Goal: Check status: Check status

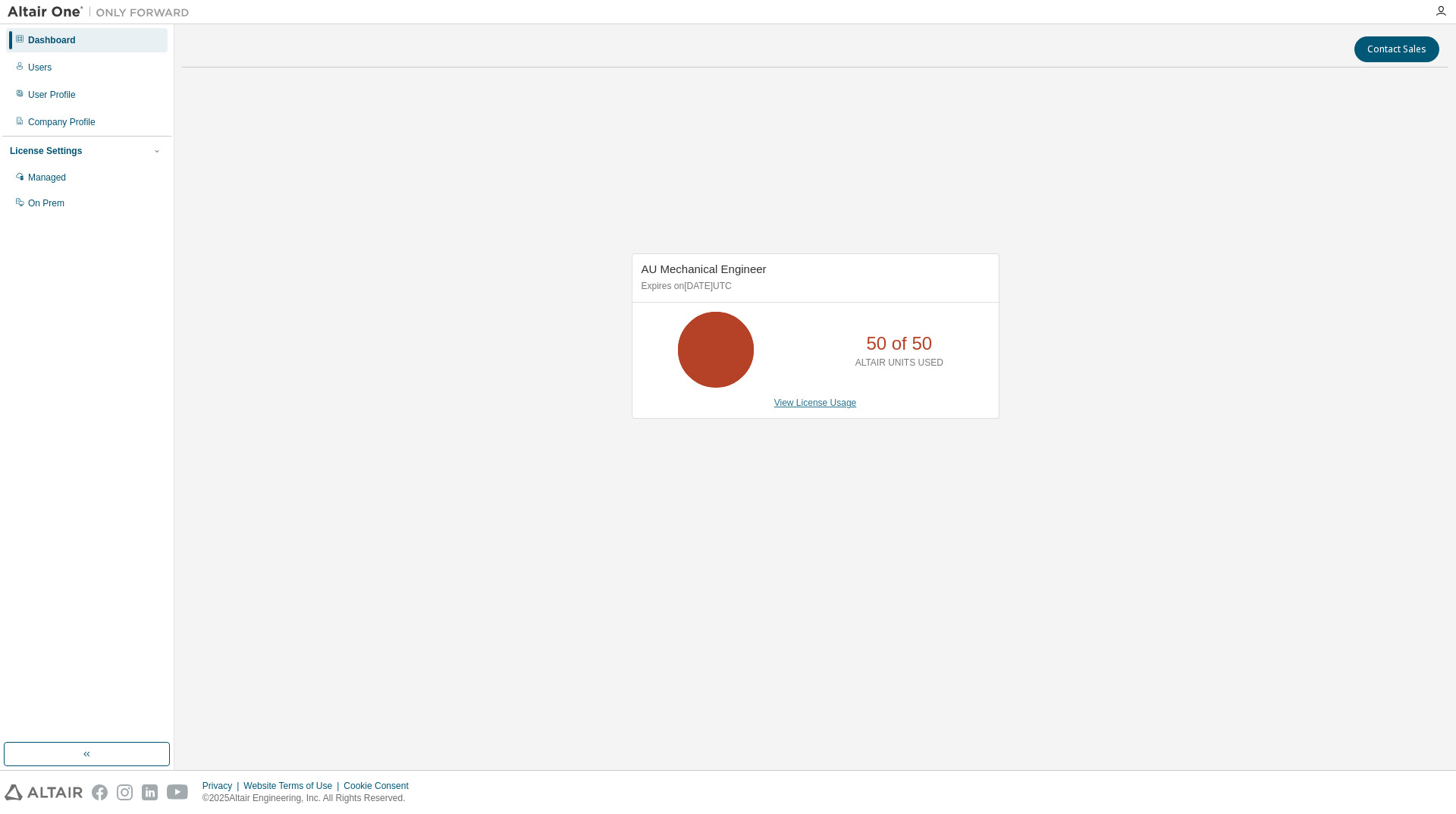
click at [811, 404] on link "View License Usage" at bounding box center [815, 402] width 83 height 11
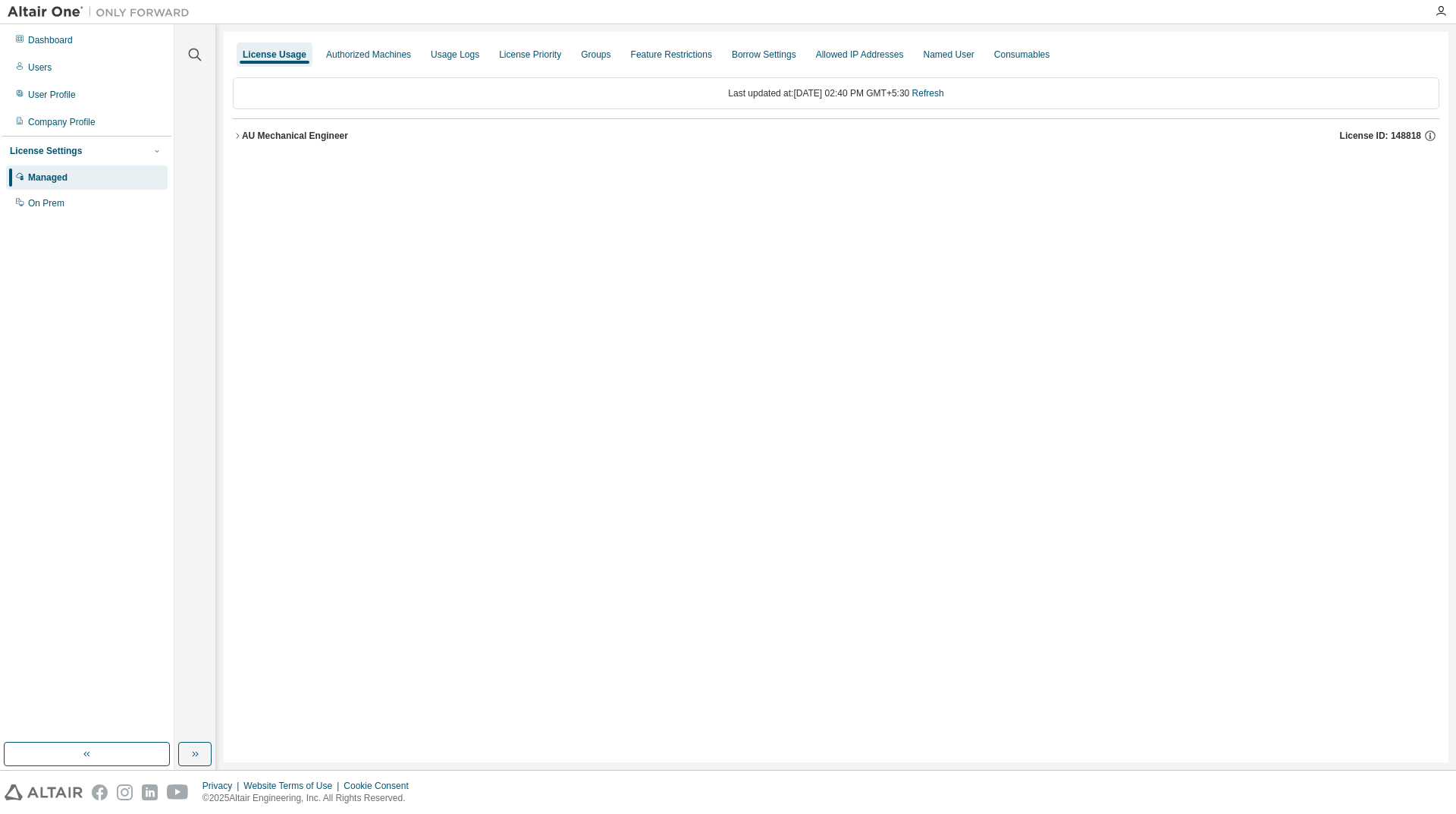
click at [241, 137] on icon "button" at bounding box center [237, 135] width 9 height 9
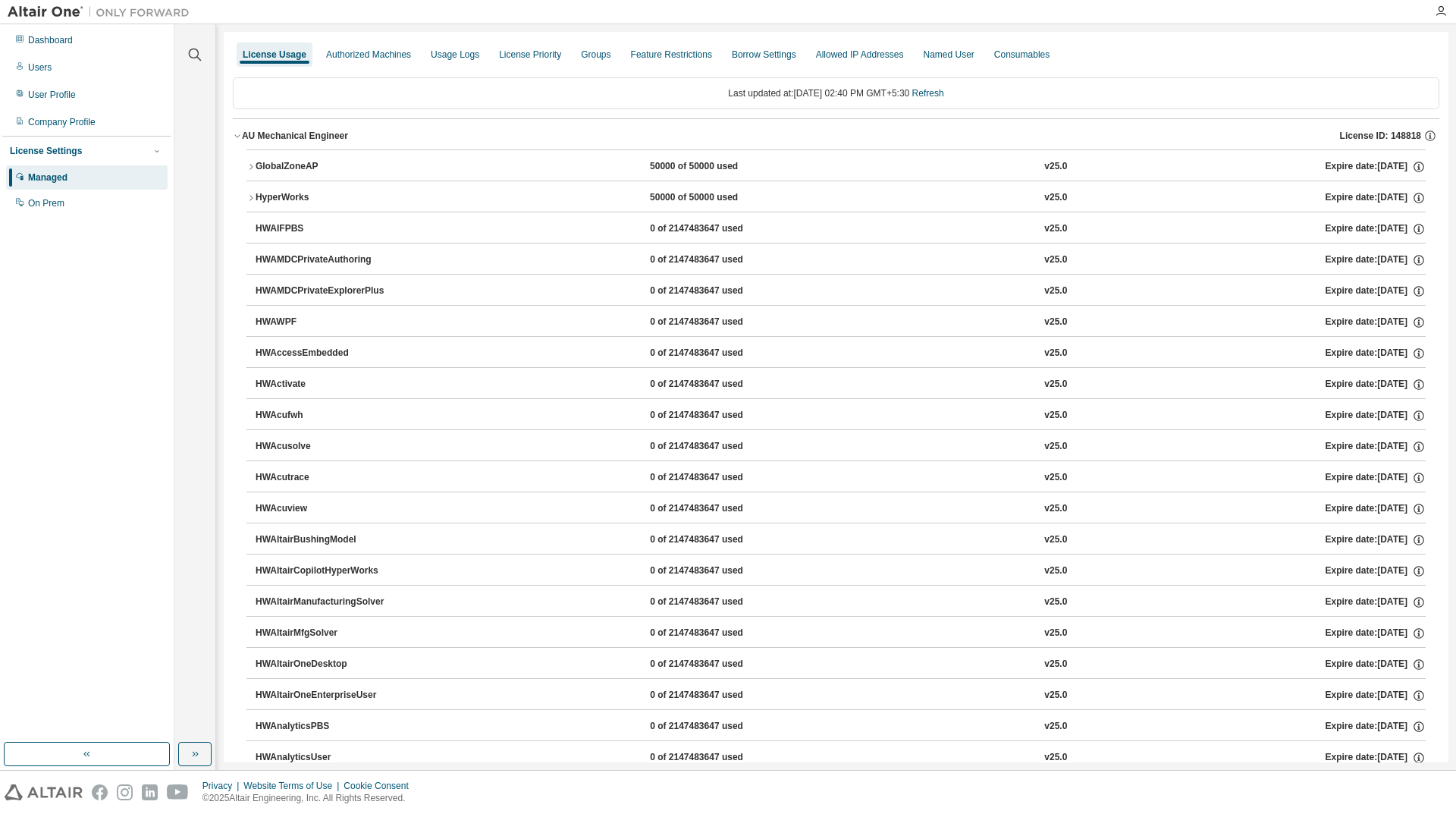
click at [248, 156] on button "GlobalZoneAP 50000 of 50000 used v25.0 Expire date: [DATE]" at bounding box center [837, 167] width 1180 height 33
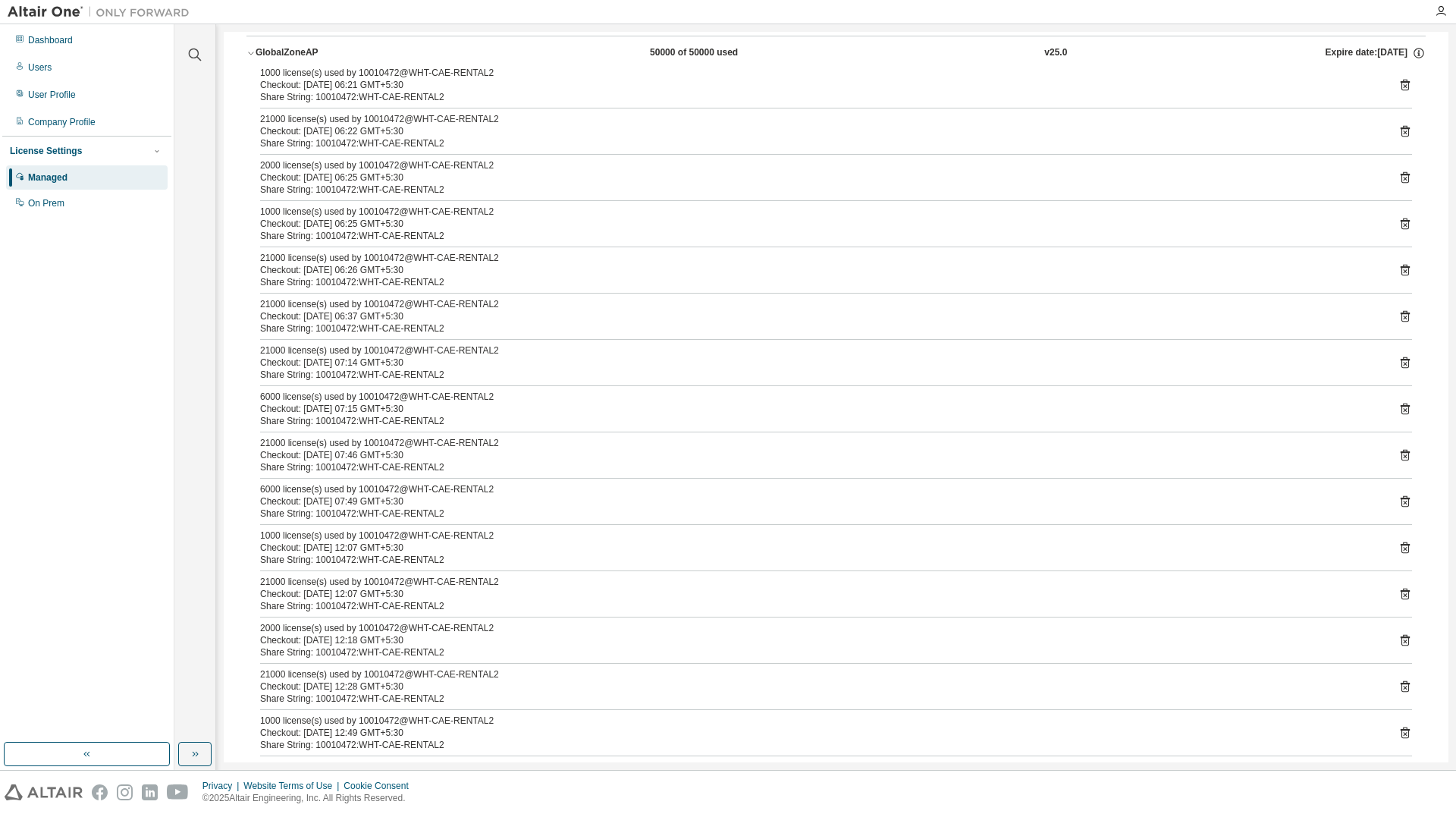
scroll to position [303, 0]
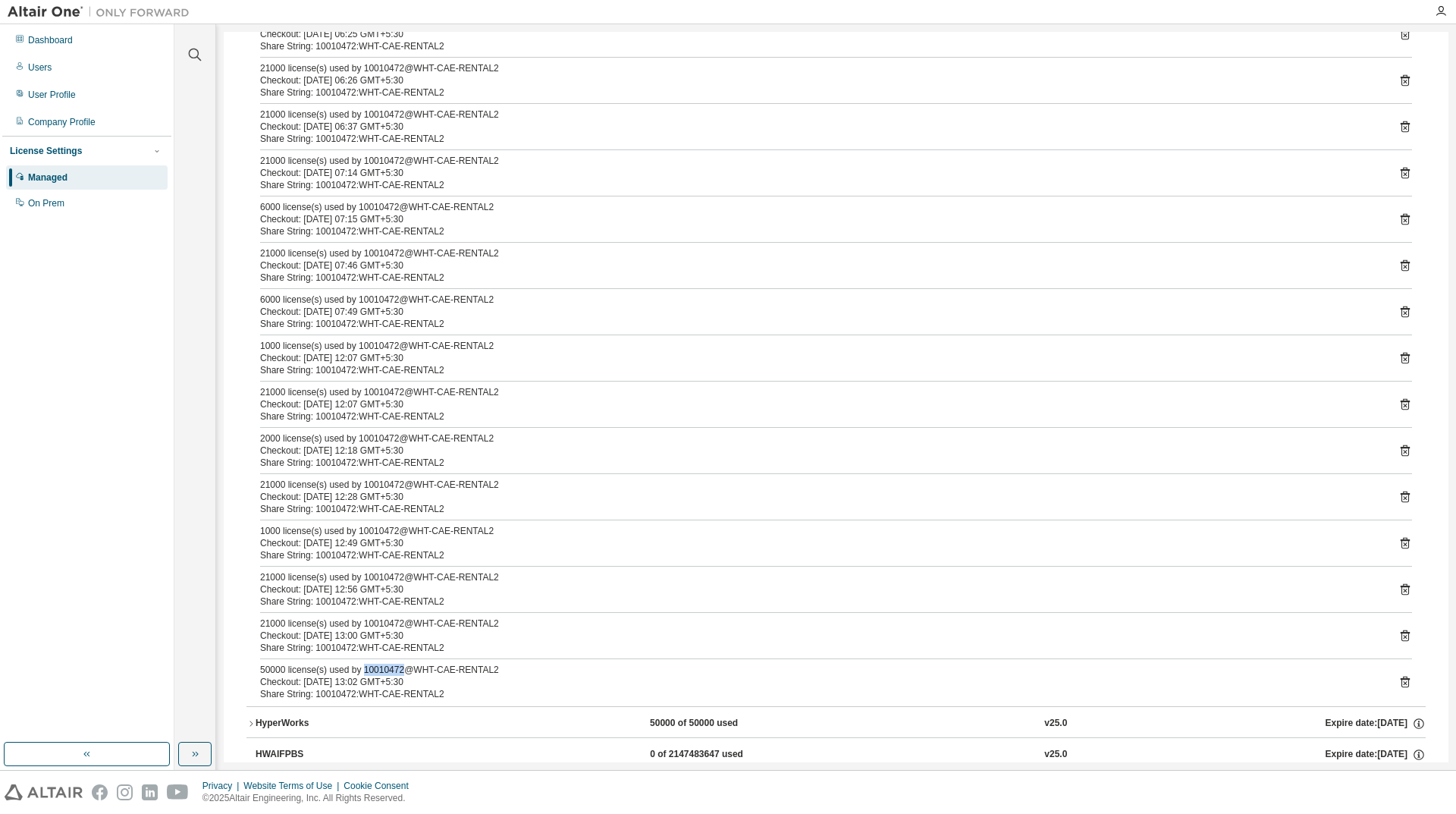
drag, startPoint x: 359, startPoint y: 670, endPoint x: 430, endPoint y: 669, distance: 71.0
click at [399, 669] on div "50000 license(s) used by 10010472@WHT-CAE-RENTAL2" at bounding box center [818, 669] width 1115 height 12
click at [445, 669] on div "50000 license(s) used by 10010472@WHT-CAE-RENTAL2" at bounding box center [818, 669] width 1115 height 12
click at [493, 664] on div "50000 license(s) used by 10010472@WHT-CAE-RENTAL2" at bounding box center [818, 669] width 1115 height 12
drag, startPoint x: 486, startPoint y: 666, endPoint x: 434, endPoint y: 667, distance: 52.0
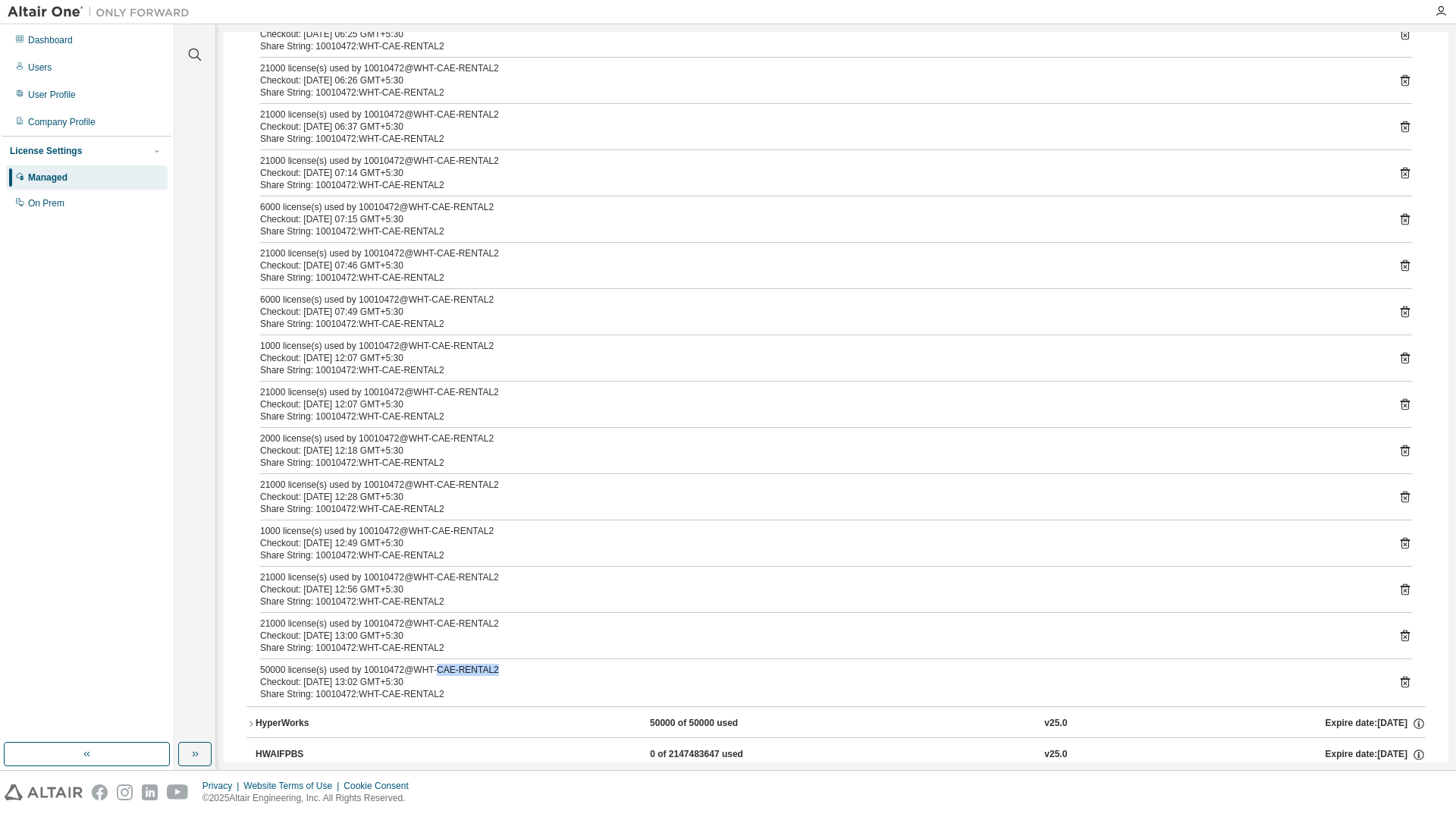
click at [434, 667] on div "50000 license(s) used by 10010472@WHT-CAE-RENTAL2" at bounding box center [818, 669] width 1115 height 12
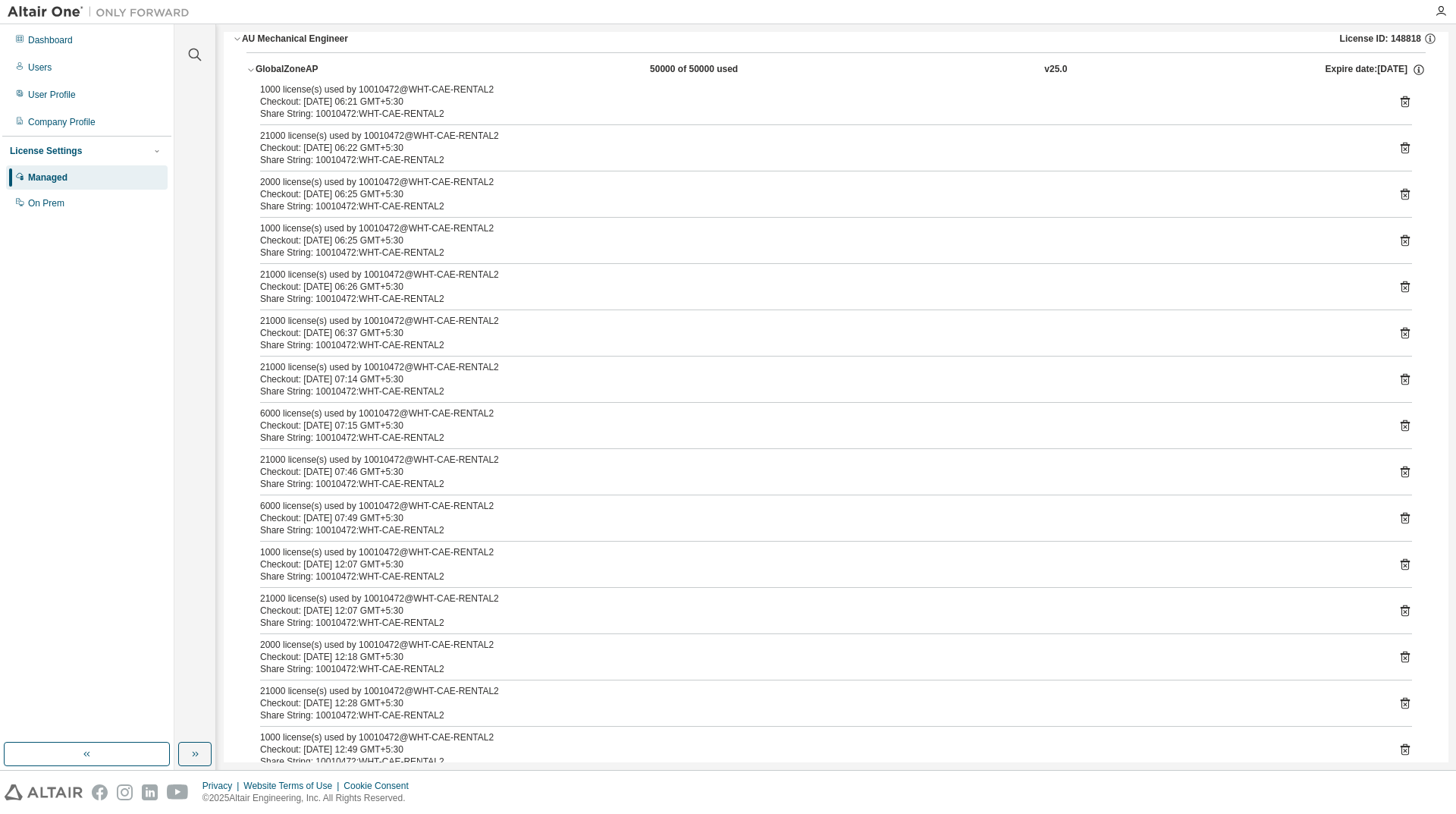
scroll to position [0, 0]
